Goal: Task Accomplishment & Management: Manage account settings

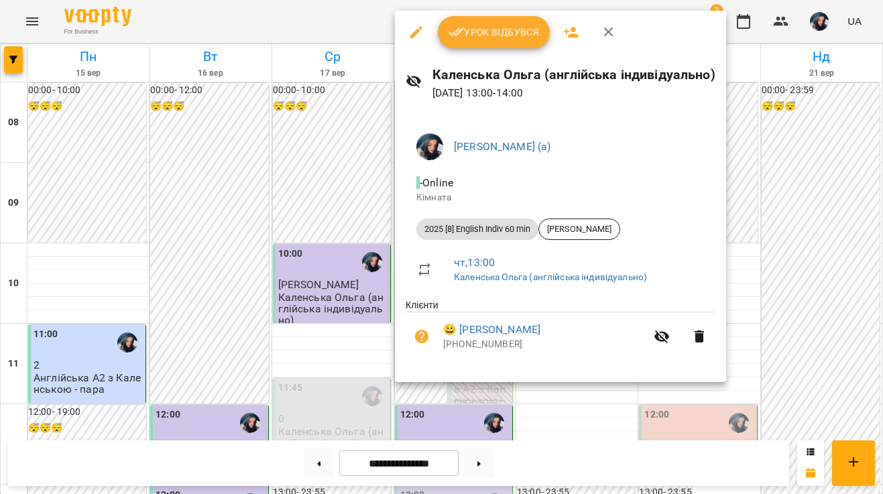
scroll to position [284, 0]
click at [492, 10] on div at bounding box center [441, 247] width 883 height 494
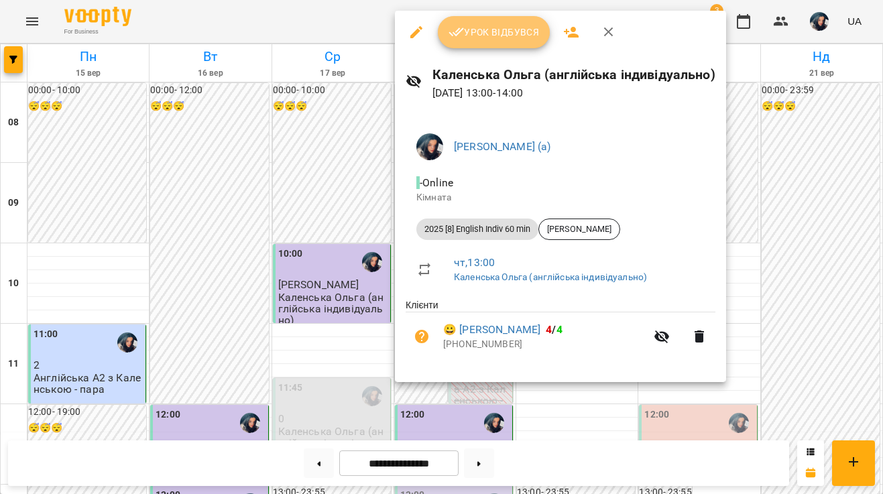
click at [501, 38] on span "Урок відбувся" at bounding box center [494, 32] width 91 height 16
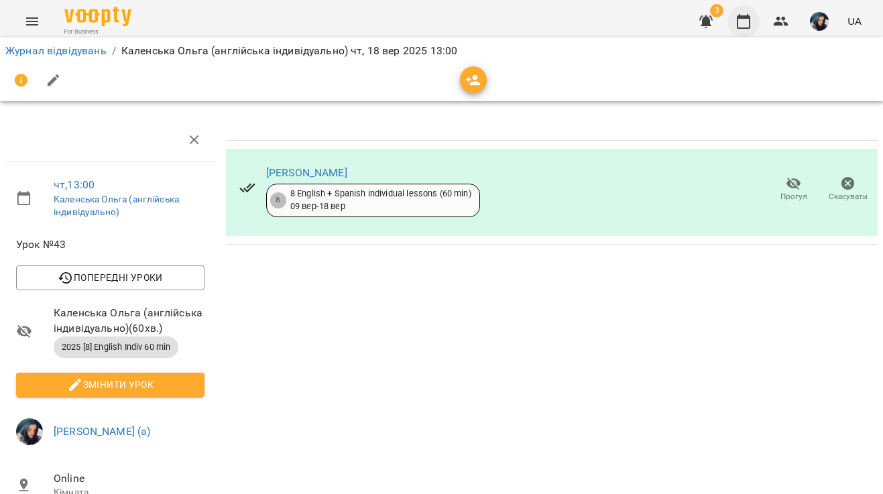
click at [739, 19] on icon "button" at bounding box center [743, 21] width 13 height 15
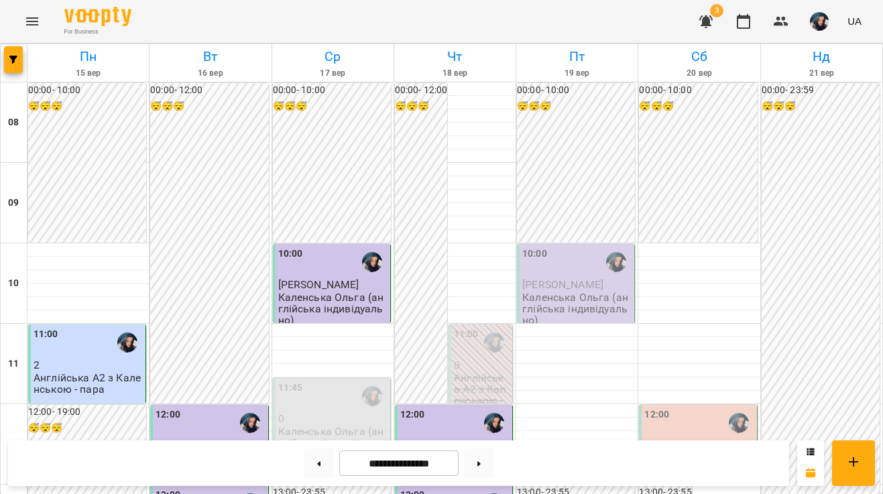
scroll to position [659, 0]
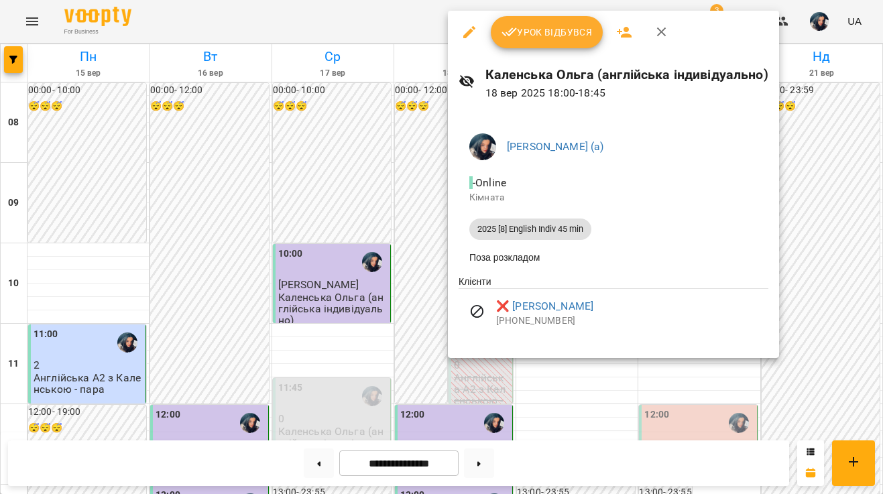
click at [671, 36] on button "button" at bounding box center [662, 32] width 32 height 32
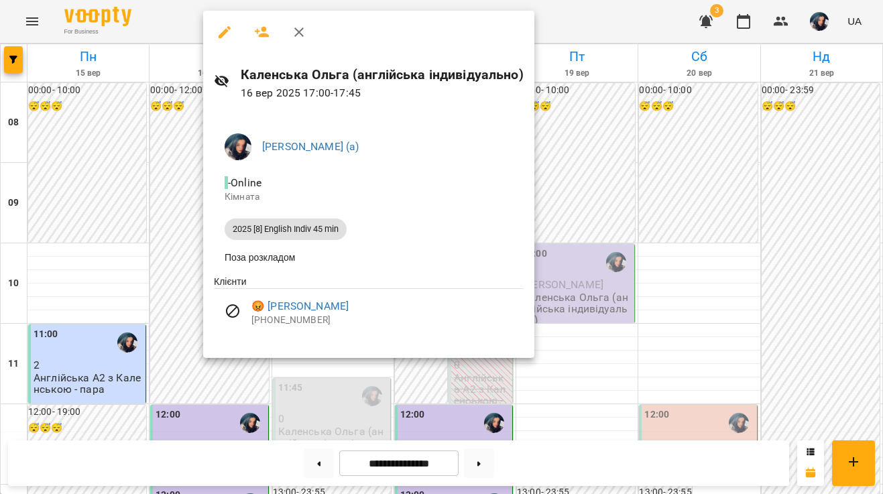
click at [302, 34] on icon "button" at bounding box center [299, 32] width 16 height 16
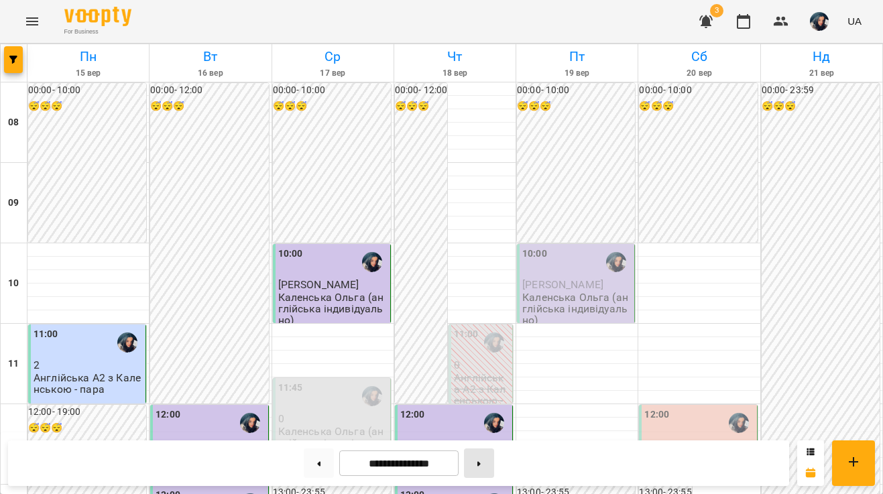
click at [471, 464] on button at bounding box center [479, 464] width 30 height 30
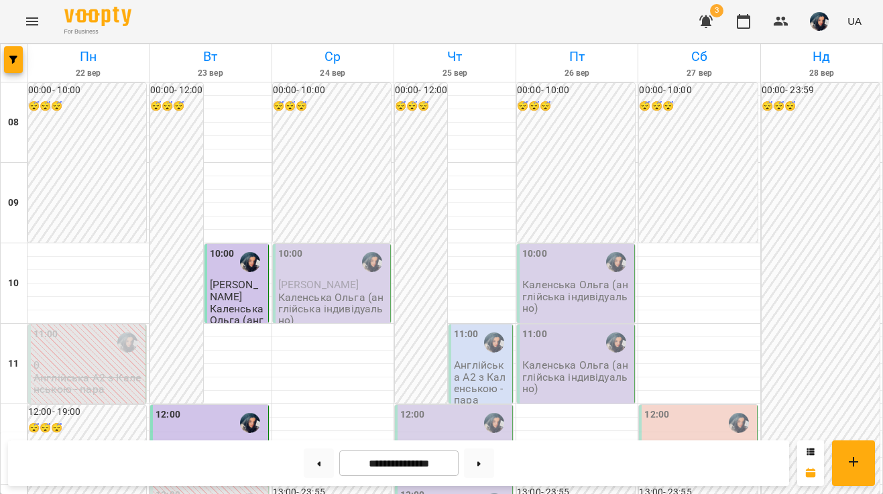
scroll to position [113, 0]
click at [238, 303] on p "Каленська Ольга (англійська індивідуально)" at bounding box center [238, 332] width 56 height 58
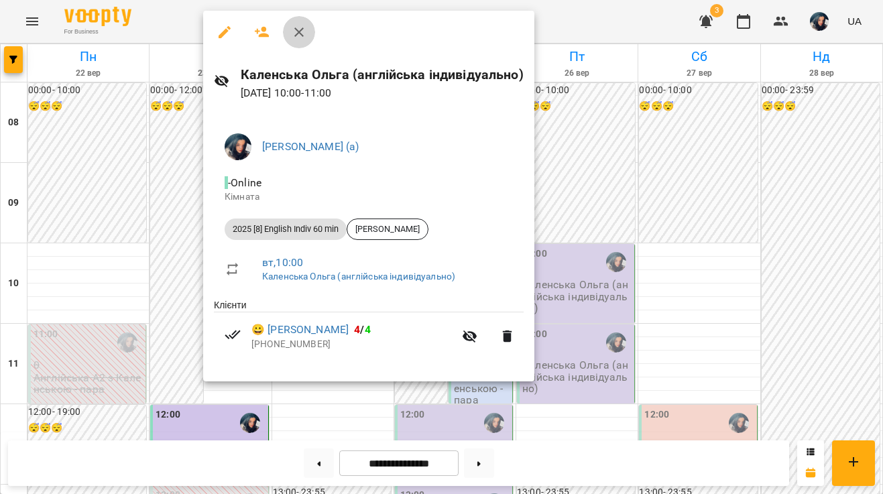
click at [302, 32] on icon "button" at bounding box center [299, 32] width 16 height 16
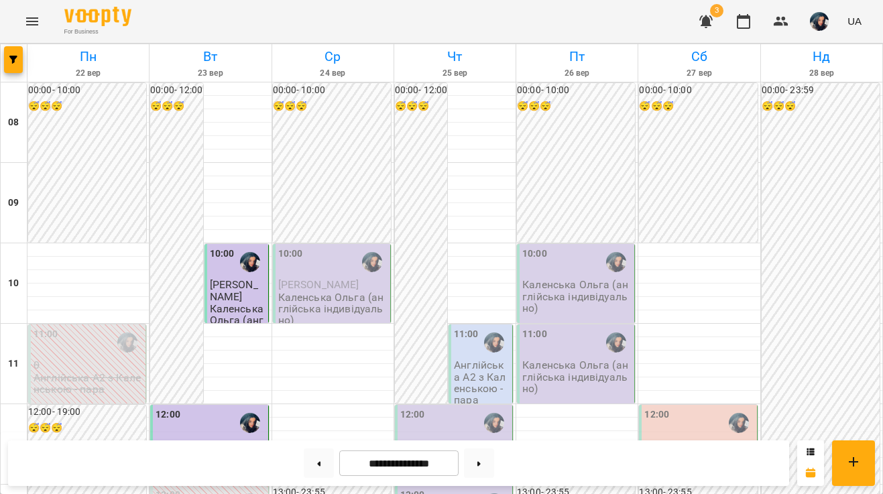
scroll to position [804, 0]
click at [478, 459] on button at bounding box center [479, 464] width 30 height 30
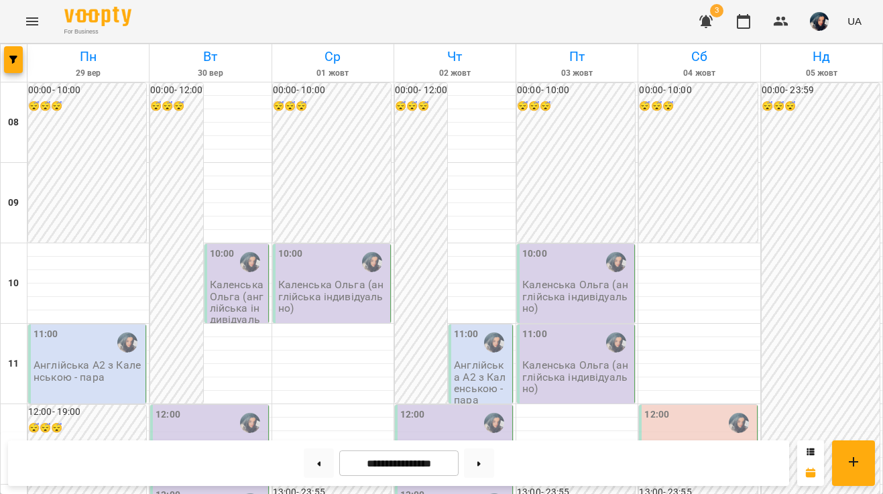
scroll to position [1, 0]
click at [311, 460] on button at bounding box center [319, 464] width 30 height 30
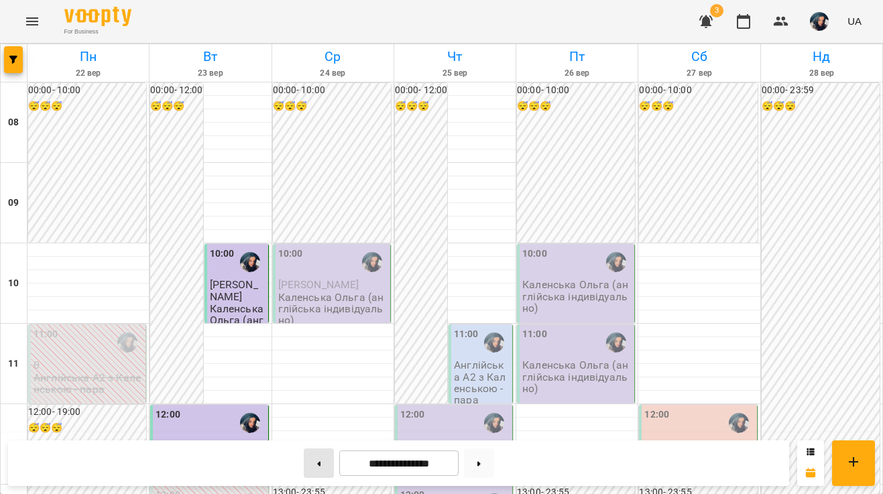
click at [313, 454] on button at bounding box center [319, 464] width 30 height 30
type input "**********"
